Goal: Task Accomplishment & Management: Manage account settings

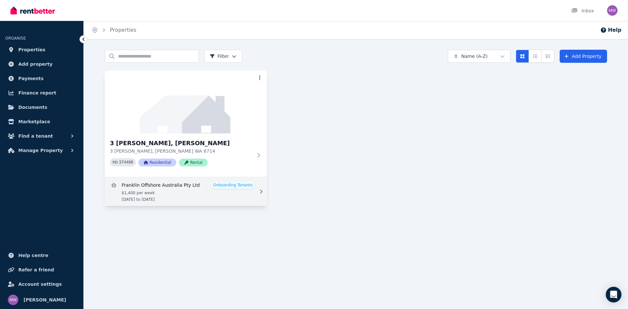
click at [262, 193] on icon at bounding box center [261, 191] width 7 height 5
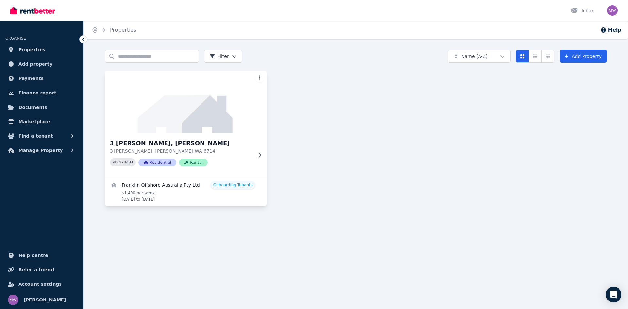
click at [259, 154] on icon at bounding box center [259, 155] width 7 height 5
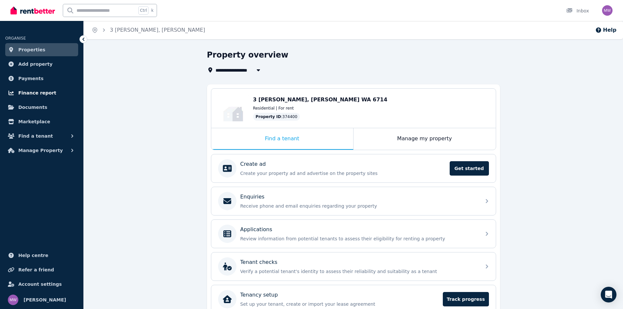
click at [40, 90] on span "Finance report" at bounding box center [37, 93] width 38 height 8
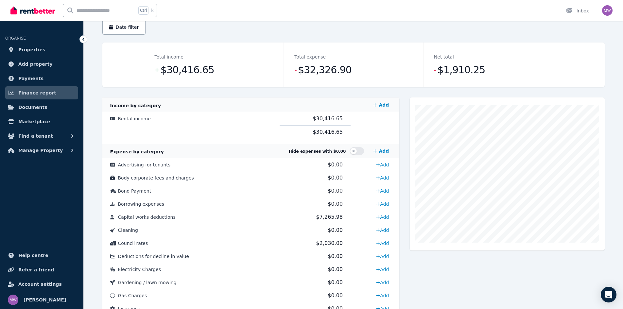
scroll to position [65, 0]
click at [35, 77] on span "Payments" at bounding box center [30, 79] width 25 height 8
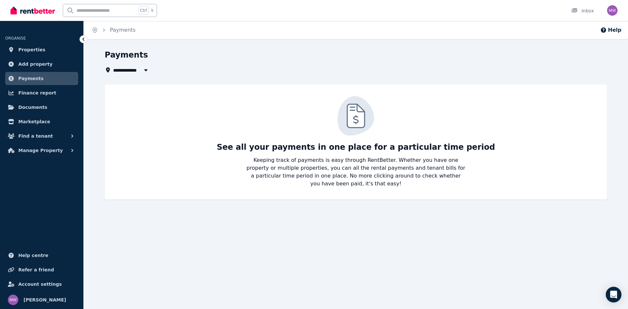
click at [145, 69] on icon "button" at bounding box center [146, 69] width 7 height 5
click at [128, 95] on span "3 [PERSON_NAME], [PERSON_NAME]" at bounding box center [150, 94] width 66 height 7
type input "**********"
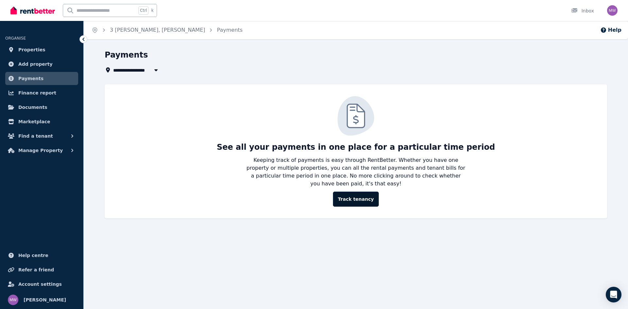
click at [349, 193] on link "Track tenancy" at bounding box center [356, 199] width 46 height 15
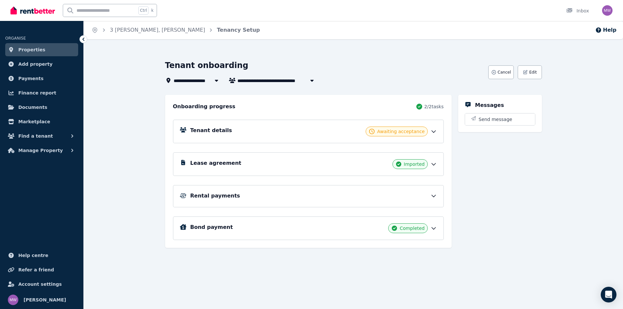
click at [435, 196] on icon at bounding box center [434, 196] width 4 height 2
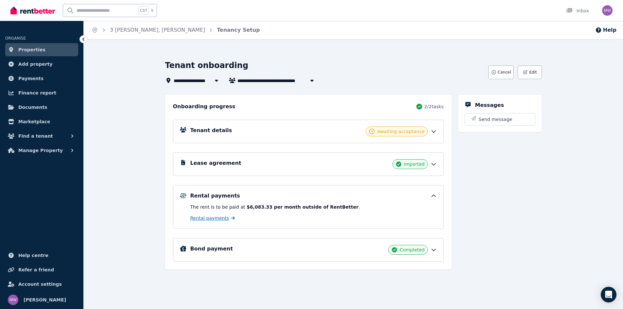
click at [204, 218] on span "Rental payments" at bounding box center [209, 218] width 39 height 7
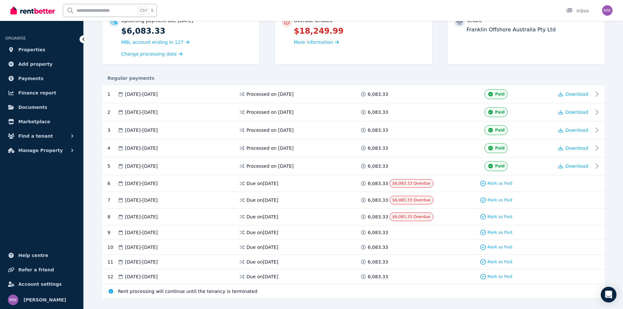
scroll to position [82, 0]
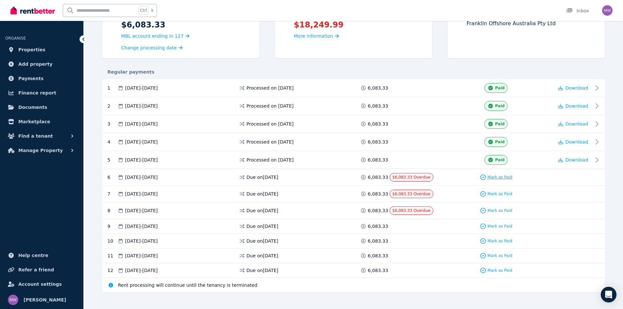
click at [491, 176] on span "Mark as Paid" at bounding box center [499, 177] width 25 height 5
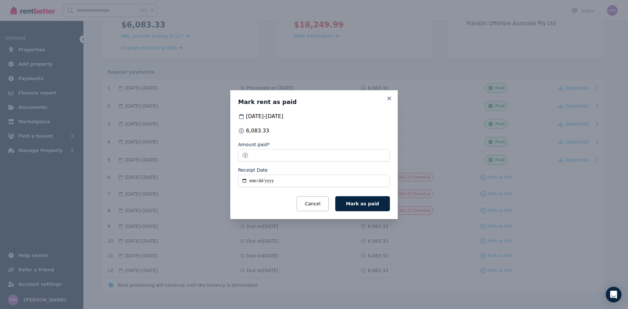
click at [253, 180] on input "Receipt Date" at bounding box center [314, 181] width 152 height 12
type input "**********"
click at [364, 206] on span "Mark as paid" at bounding box center [362, 203] width 33 height 5
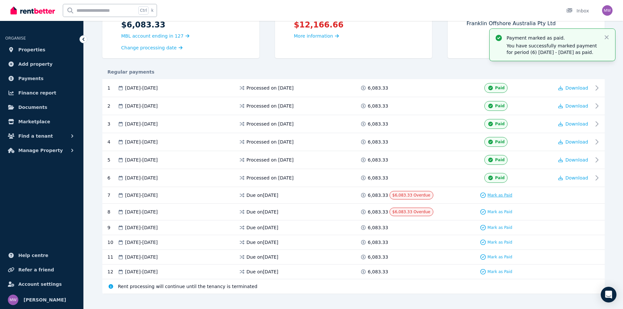
click at [497, 195] on span "Mark as Paid" at bounding box center [499, 195] width 25 height 5
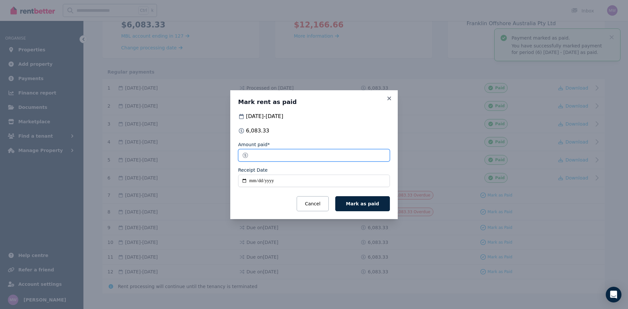
drag, startPoint x: 268, startPoint y: 155, endPoint x: 245, endPoint y: 155, distance: 22.9
click at [245, 155] on input "*******" at bounding box center [314, 155] width 152 height 12
type input "****"
click at [253, 179] on input "Receipt Date" at bounding box center [314, 181] width 152 height 12
type input "**********"
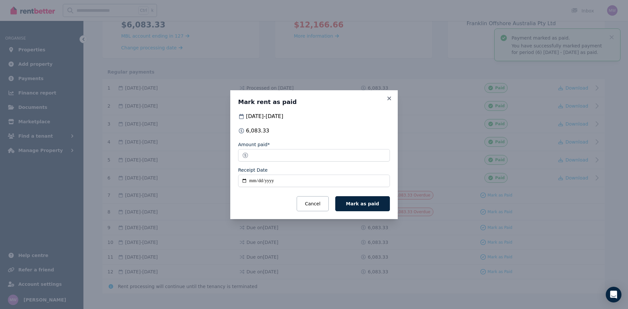
click at [259, 178] on input "Receipt Date" at bounding box center [314, 181] width 152 height 12
type input "**********"
click at [367, 205] on span "Mark as paid" at bounding box center [362, 203] width 33 height 5
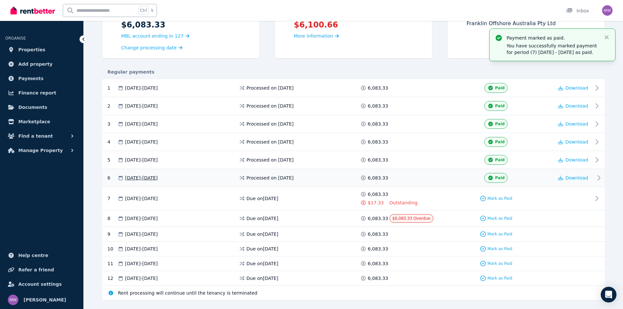
click at [598, 177] on icon at bounding box center [599, 178] width 8 height 8
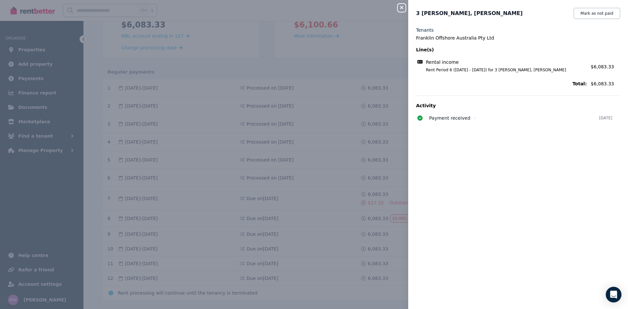
click at [585, 84] on div "Total: $6,083.33" at bounding box center [518, 83] width 204 height 10
click at [402, 10] on icon "button" at bounding box center [402, 7] width 8 height 5
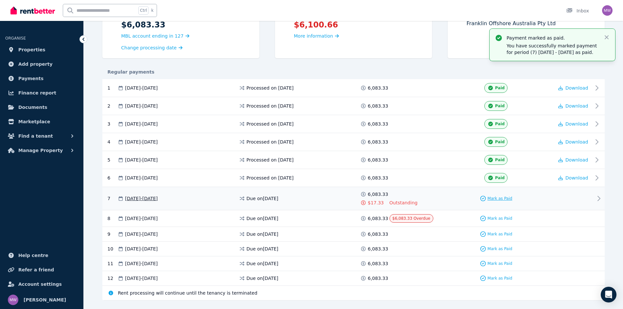
click at [504, 198] on span "Mark as Paid" at bounding box center [499, 198] width 25 height 5
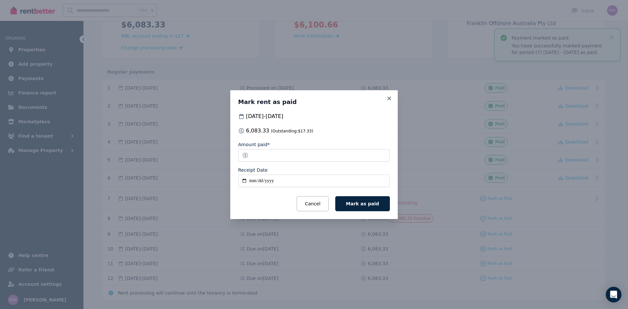
click at [253, 183] on input "Receipt Date" at bounding box center [314, 181] width 152 height 12
type input "**********"
click at [374, 206] on span "Mark as paid" at bounding box center [362, 203] width 33 height 5
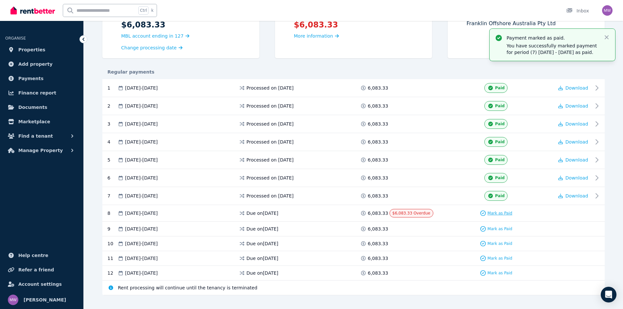
click at [498, 213] on span "Mark as Paid" at bounding box center [499, 213] width 25 height 5
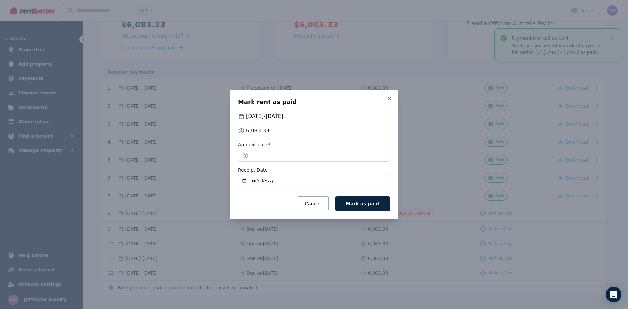
click at [366, 207] on button "Mark as paid" at bounding box center [362, 203] width 55 height 15
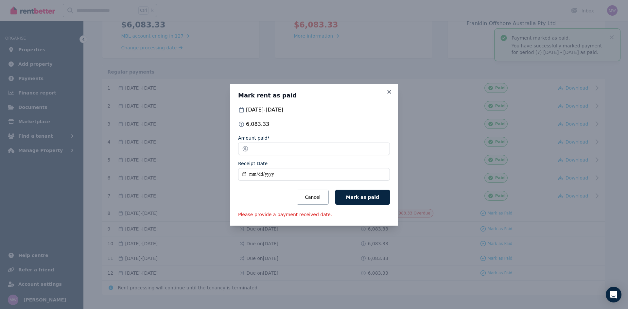
click at [252, 175] on input "Receipt Date" at bounding box center [314, 174] width 152 height 12
type input "**********"
click at [357, 198] on span "Mark as paid" at bounding box center [362, 197] width 33 height 5
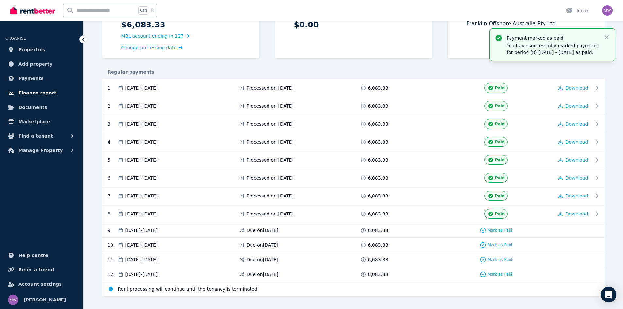
drag, startPoint x: 30, startPoint y: 91, endPoint x: 34, endPoint y: 91, distance: 3.6
click at [30, 91] on span "Finance report" at bounding box center [37, 93] width 38 height 8
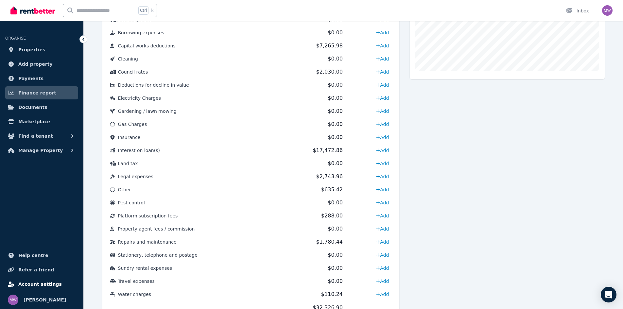
scroll to position [237, 0]
click at [35, 282] on span "Account settings" at bounding box center [39, 284] width 43 height 8
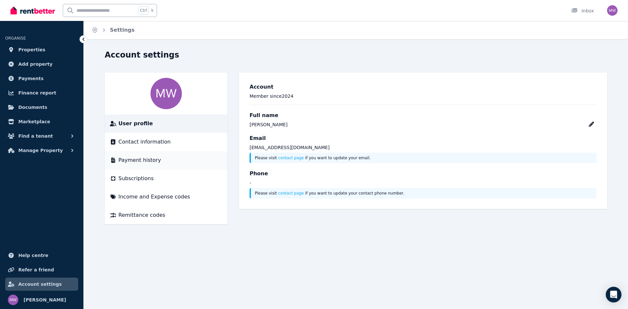
click at [134, 162] on span "Payment history" at bounding box center [139, 160] width 43 height 8
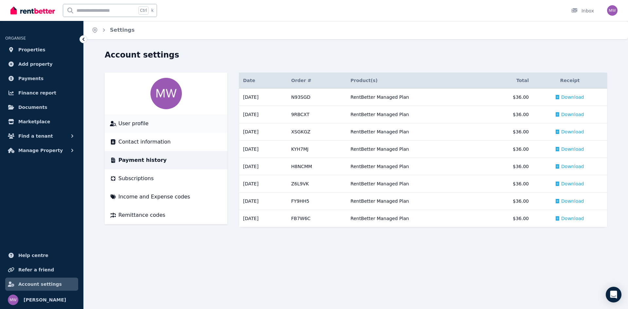
click at [130, 126] on span "User profile" at bounding box center [133, 124] width 30 height 8
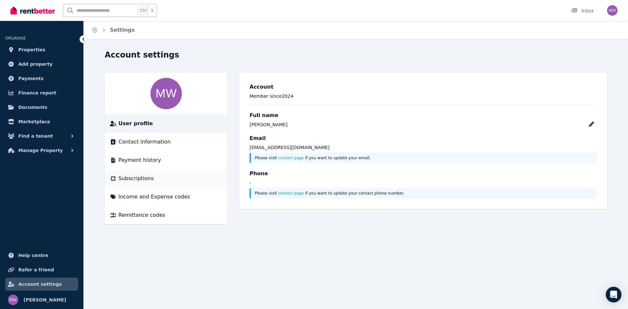
click at [129, 182] on span "Subscriptions" at bounding box center [135, 179] width 35 height 8
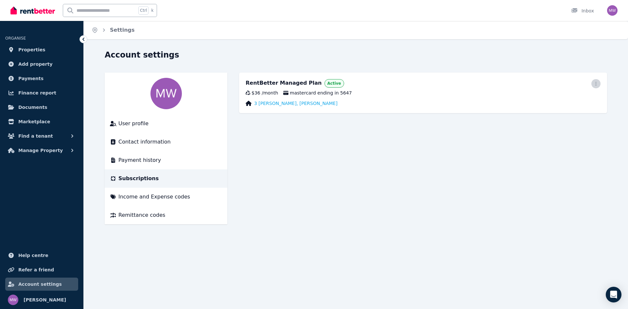
click at [596, 83] on icon "button" at bounding box center [595, 83] width 5 height 5
click at [564, 103] on span "Update payment method" at bounding box center [567, 105] width 58 height 16
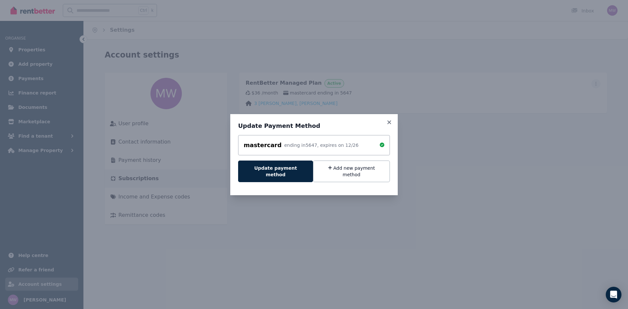
click at [325, 155] on div "mastercard ending in 5647 , expires on 12 / 26" at bounding box center [314, 145] width 152 height 20
click at [285, 173] on button "Update payment method" at bounding box center [275, 172] width 75 height 22
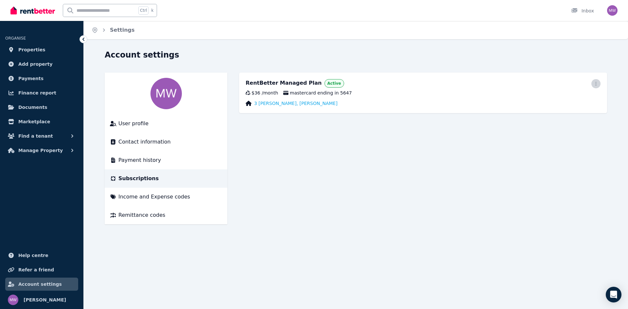
click at [595, 84] on icon "button" at bounding box center [595, 83] width 5 height 5
click at [553, 101] on span "Update payment method" at bounding box center [567, 105] width 58 height 16
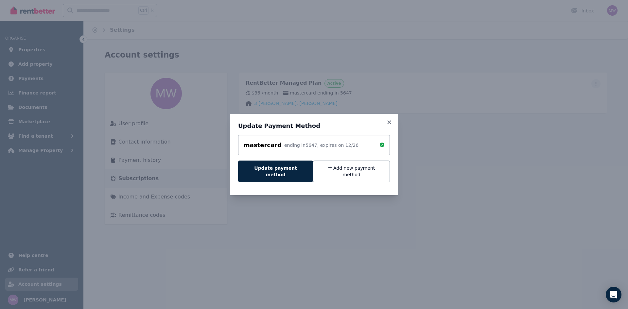
drag, startPoint x: 358, startPoint y: 174, endPoint x: 372, endPoint y: 189, distance: 21.1
click at [358, 173] on button "Add new payment method" at bounding box center [351, 172] width 77 height 22
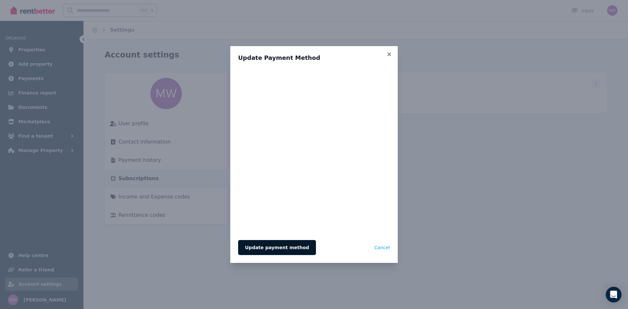
click at [271, 249] on button "Update payment method" at bounding box center [277, 247] width 78 height 15
